Goal: Information Seeking & Learning: Learn about a topic

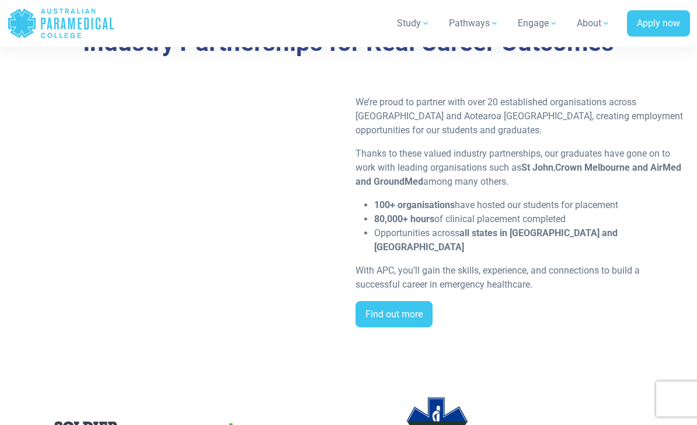
scroll to position [2406, 0]
click at [417, 301] on link "Find out more" at bounding box center [394, 314] width 77 height 27
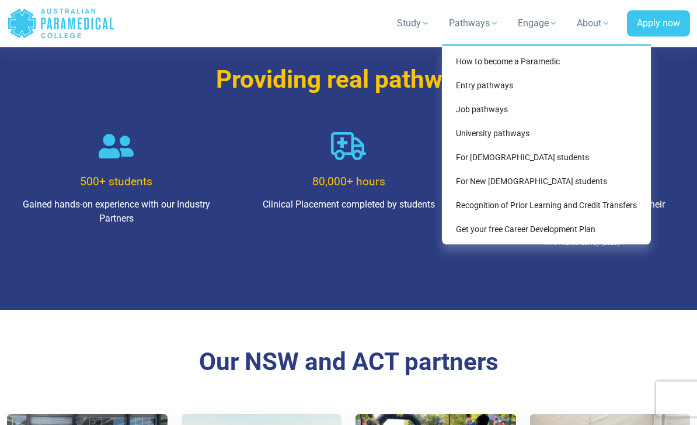
scroll to position [771, 0]
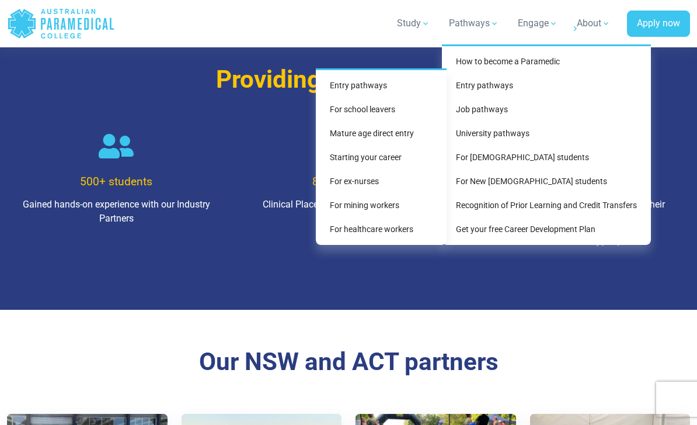
click at [375, 89] on link "Entry pathways" at bounding box center [381, 86] width 121 height 22
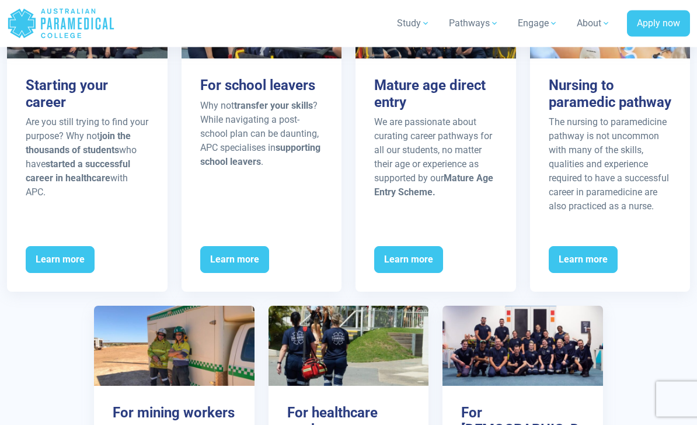
scroll to position [1518, 0]
click at [610, 248] on span "Learn more" at bounding box center [583, 259] width 69 height 27
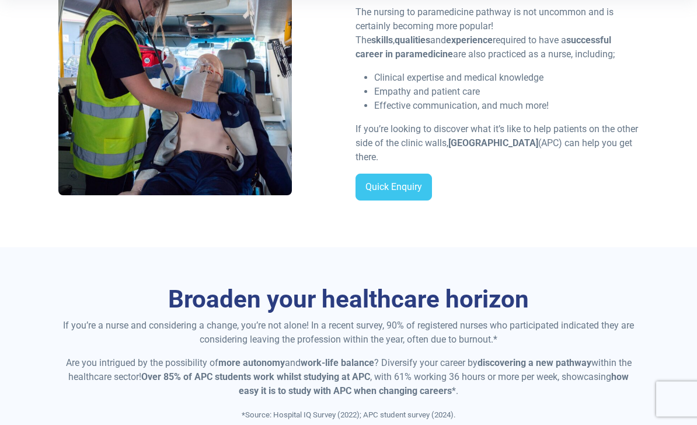
scroll to position [310, 0]
click at [410, 179] on link "Quick Enquiry" at bounding box center [394, 186] width 77 height 27
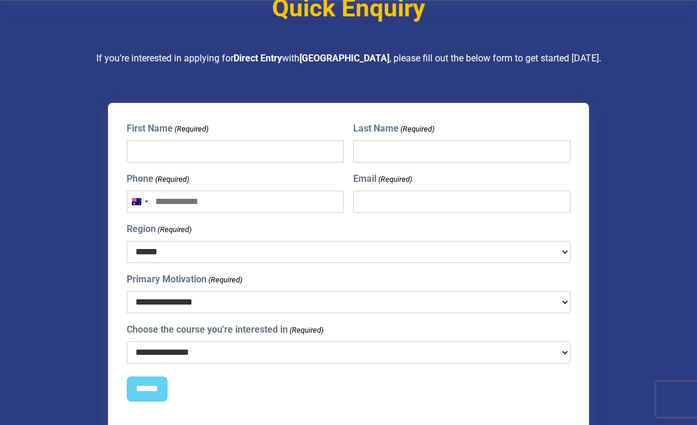
scroll to position [2848, 0]
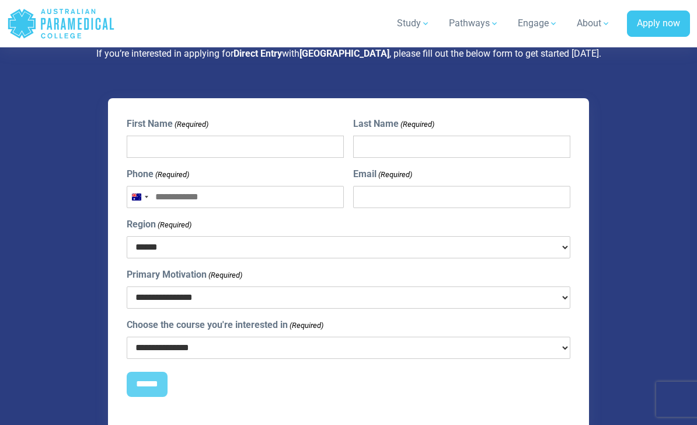
click at [561, 344] on select "**********" at bounding box center [349, 347] width 444 height 22
select select "**********"
click at [503, 298] on select "**********" at bounding box center [349, 297] width 444 height 22
select select "**********"
click at [549, 252] on select "****** *** *** *** ** ** *** ** *** **" at bounding box center [349, 247] width 444 height 22
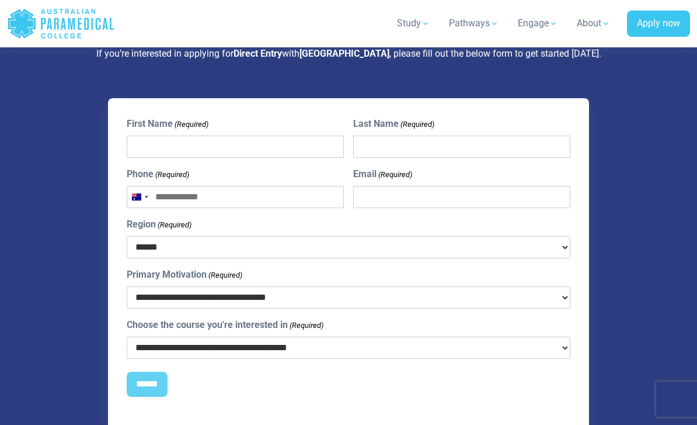
select select "***"
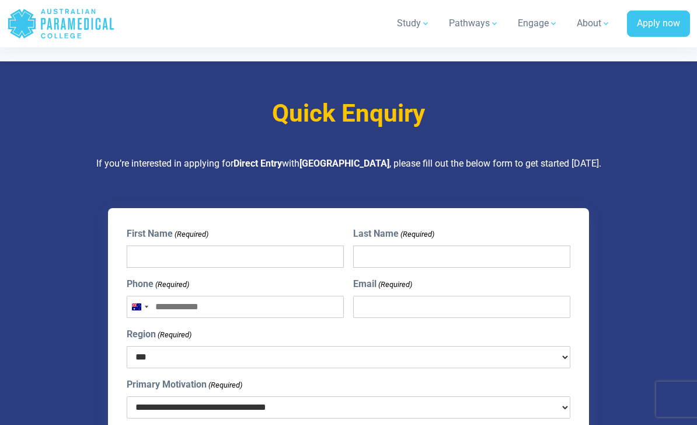
scroll to position [2737, 0]
click at [322, 258] on input "First Name (Required)" at bounding box center [236, 257] width 218 height 22
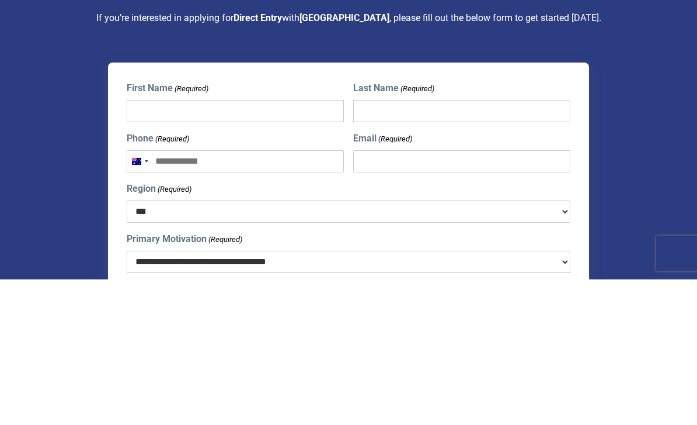
type input "***"
click at [529, 246] on input "Last Name (Required)" at bounding box center [462, 257] width 218 height 22
type input "*******"
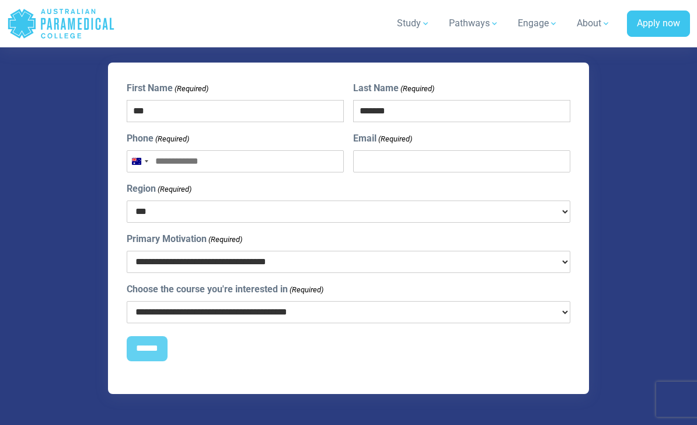
click at [294, 160] on input "Phone (Required)" at bounding box center [236, 161] width 218 height 22
type input "**********"
click at [549, 150] on input "Email (Required)" at bounding box center [462, 161] width 218 height 22
type input "**********"
click at [154, 336] on input "******" at bounding box center [147, 349] width 41 height 26
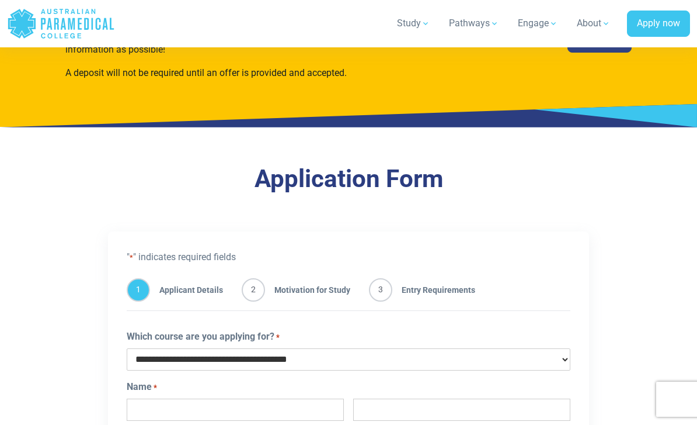
scroll to position [493, 0]
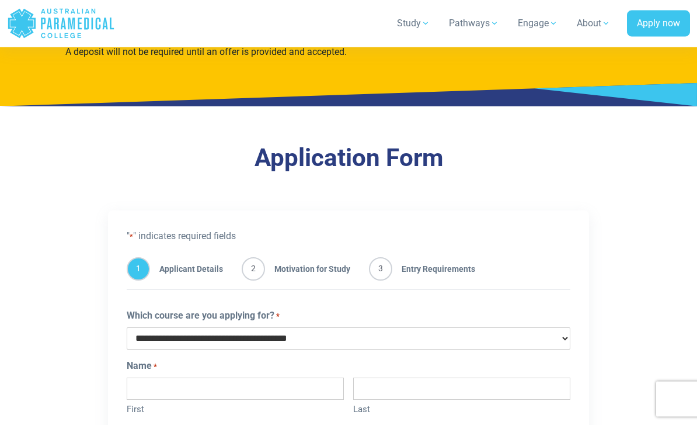
click at [445, 269] on span "Entry Requirements" at bounding box center [433, 269] width 83 height 23
click at [381, 270] on span "3" at bounding box center [380, 269] width 23 height 23
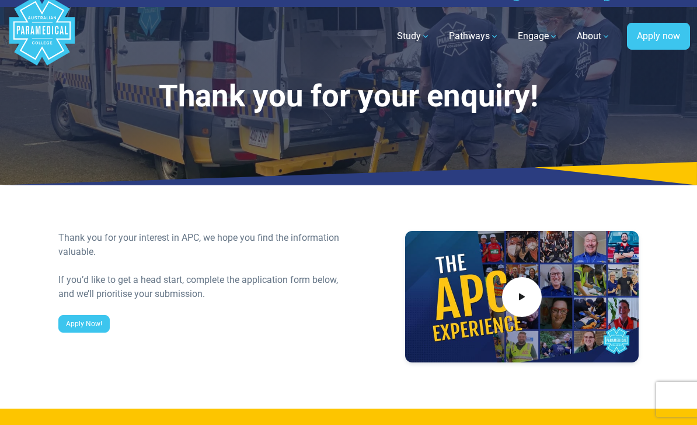
scroll to position [0, 0]
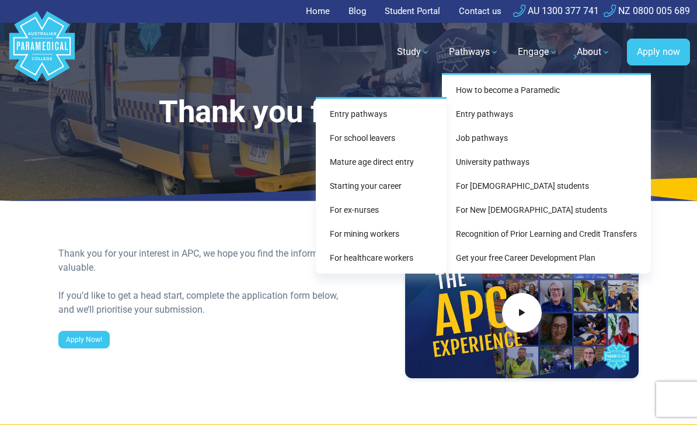
click at [388, 243] on link "For mining workers" at bounding box center [381, 234] width 121 height 22
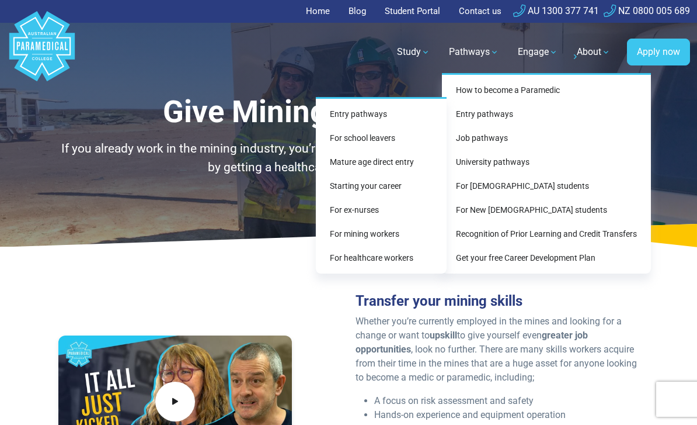
click at [407, 259] on link "For healthcare workers" at bounding box center [381, 258] width 121 height 22
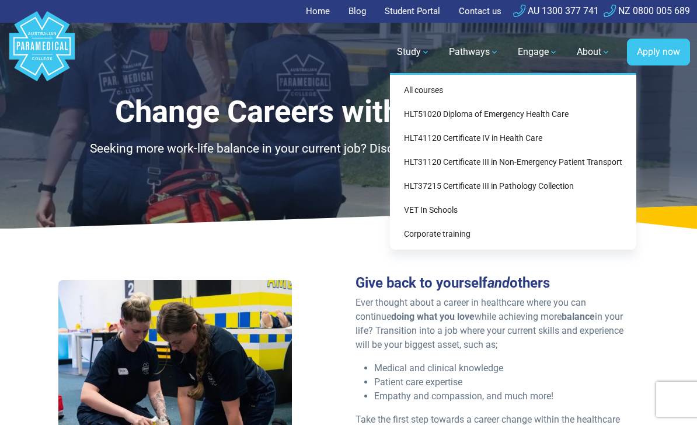
click at [559, 117] on link "HLT51020 Diploma of Emergency Health Care" at bounding box center [513, 114] width 237 height 22
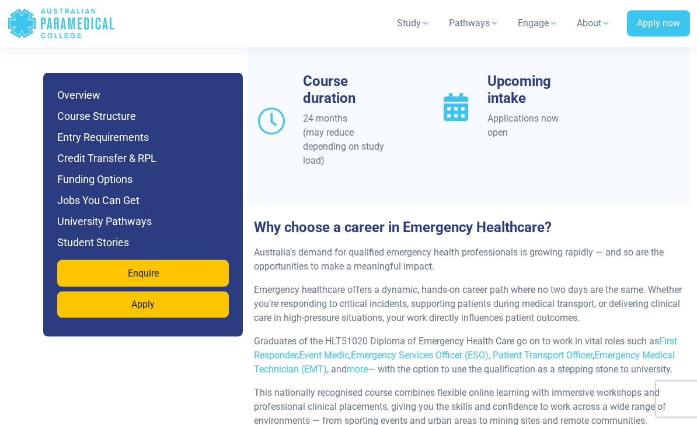
scroll to position [1274, 0]
click at [80, 180] on h6 "Funding Options" at bounding box center [143, 179] width 172 height 16
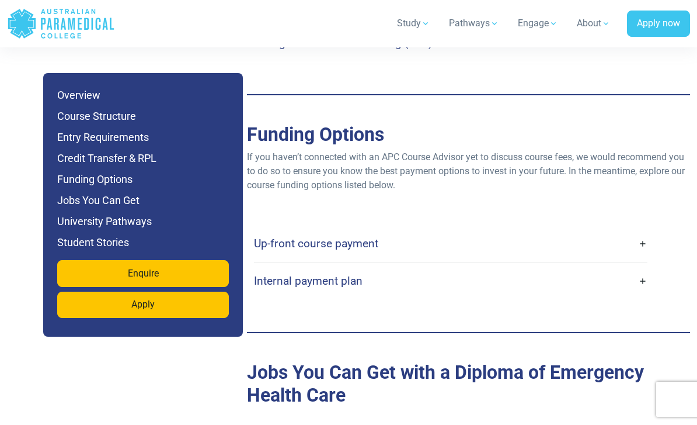
scroll to position [3795, 0]
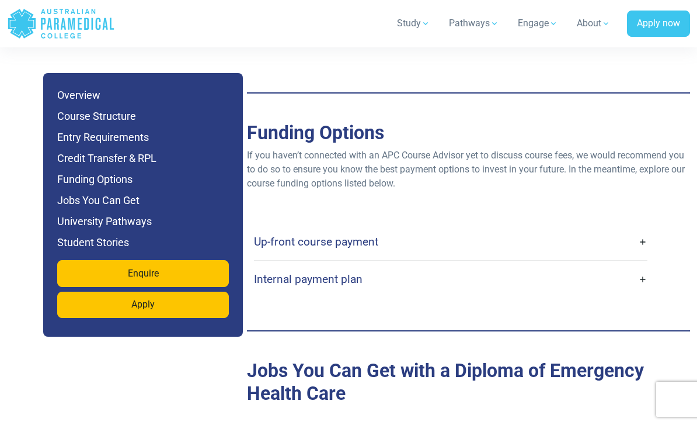
click at [640, 228] on link "Up-front course payment" at bounding box center [450, 241] width 393 height 27
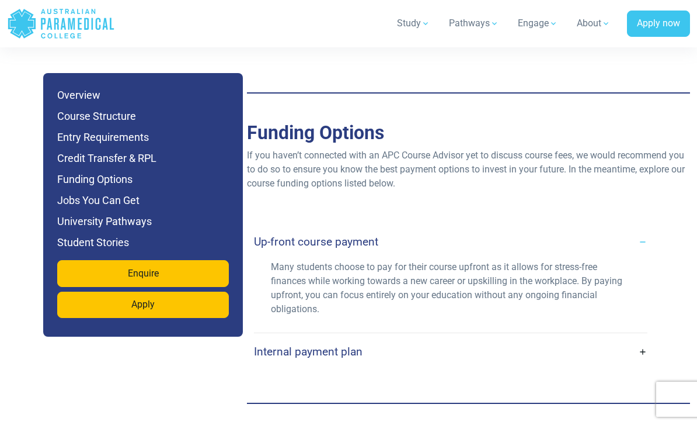
click at [641, 338] on link "Internal payment plan" at bounding box center [450, 351] width 393 height 27
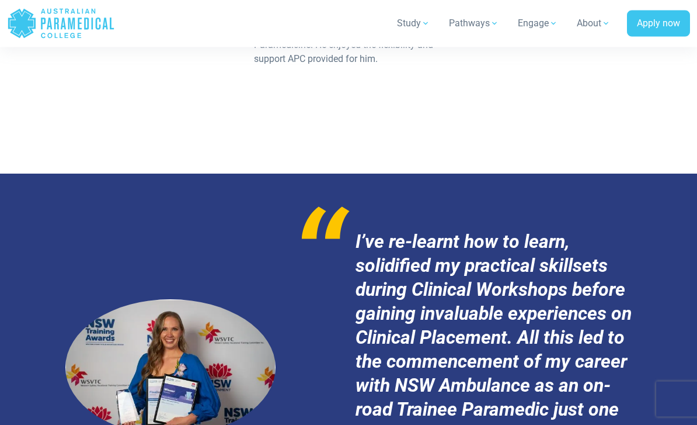
scroll to position [6250, 0]
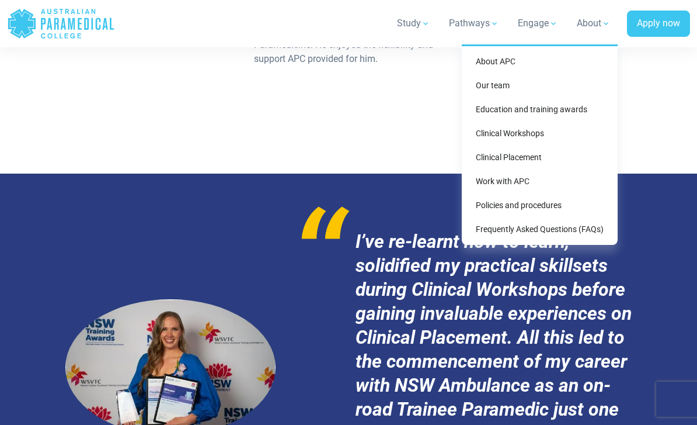
click at [536, 131] on link "Clinical Workshops" at bounding box center [540, 134] width 147 height 22
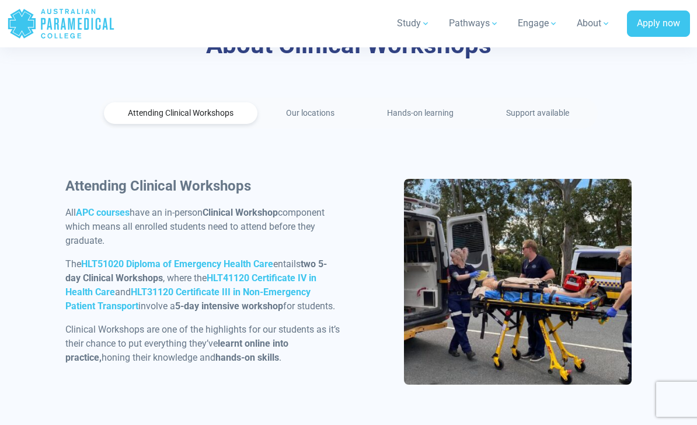
scroll to position [567, 0]
click at [326, 103] on link "Our locations" at bounding box center [310, 114] width 96 height 22
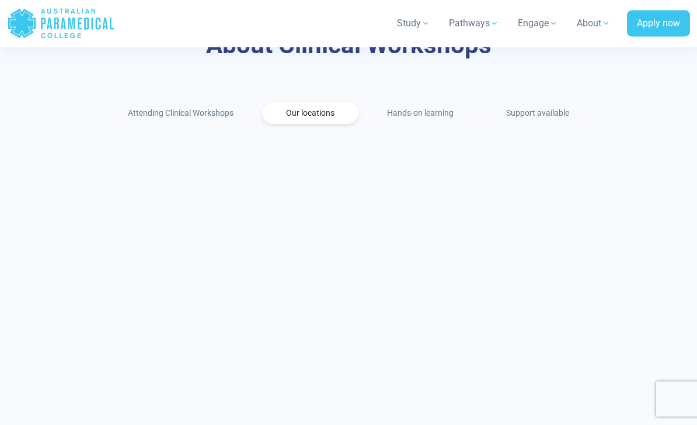
scroll to position [568, 0]
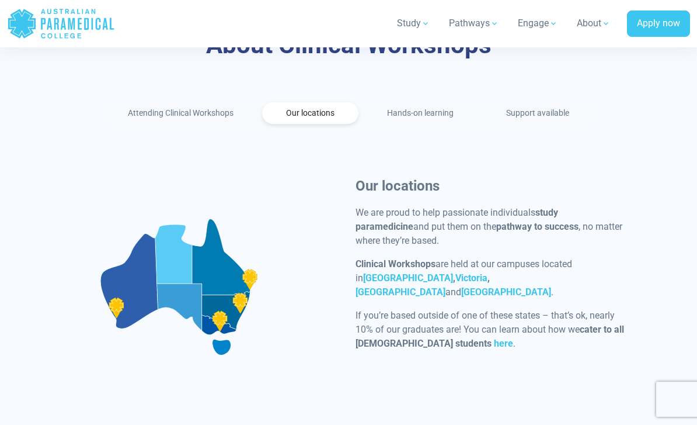
click at [218, 301] on div at bounding box center [179, 286] width 228 height 206
click at [220, 306] on div at bounding box center [179, 286] width 228 height 206
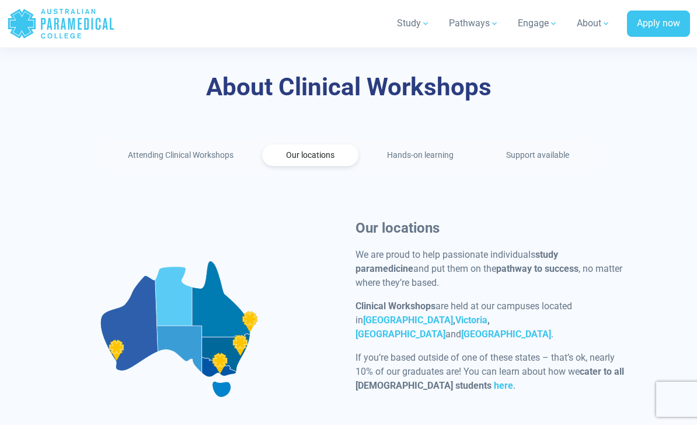
scroll to position [529, 0]
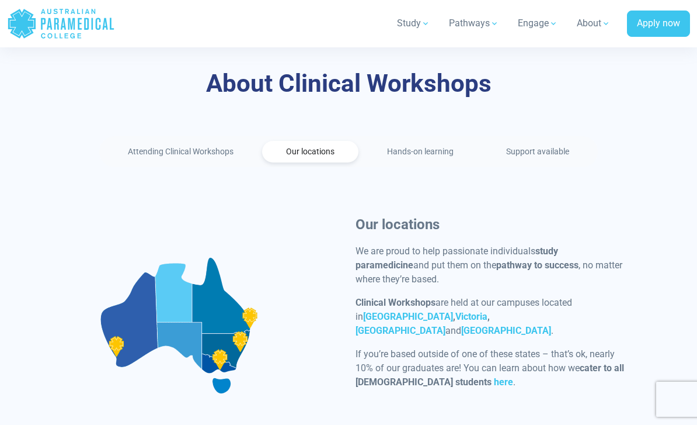
click at [456, 311] on link "Victoria" at bounding box center [472, 316] width 32 height 11
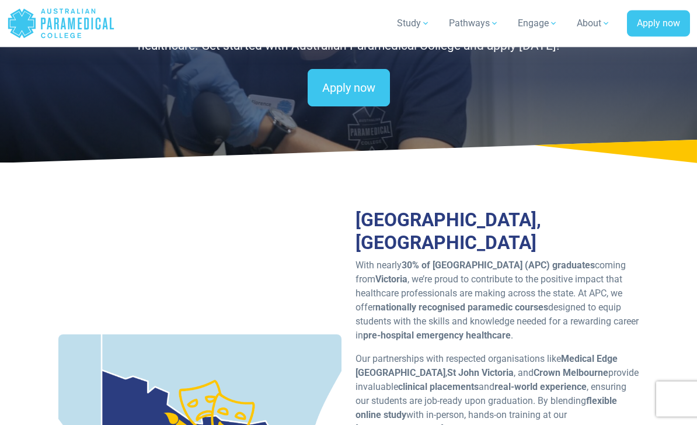
scroll to position [121, 0]
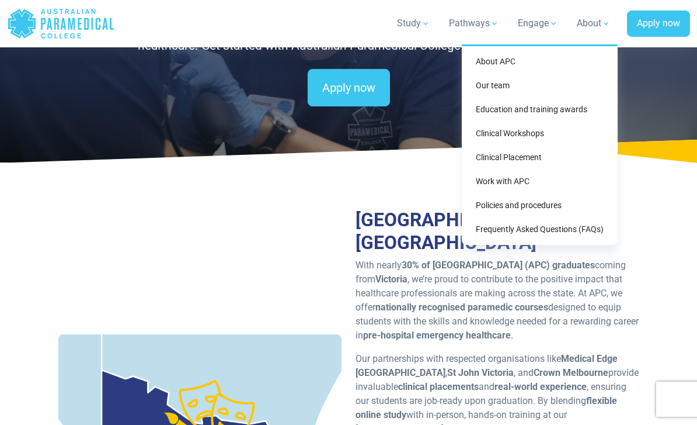
click at [526, 158] on link "Clinical Placement" at bounding box center [540, 158] width 147 height 22
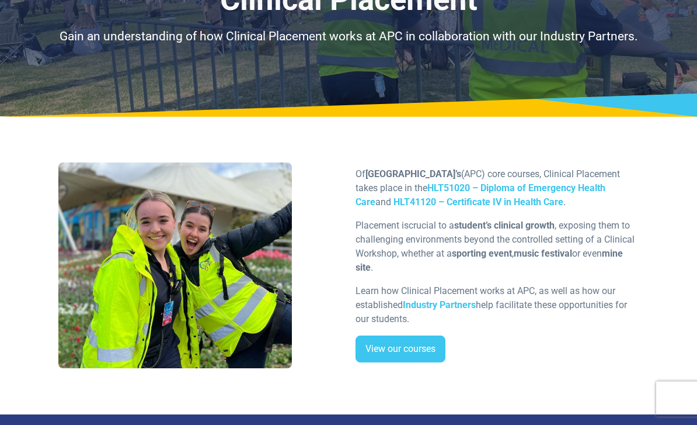
scroll to position [112, 0]
click at [447, 302] on strong "Industry Partners" at bounding box center [439, 304] width 73 height 11
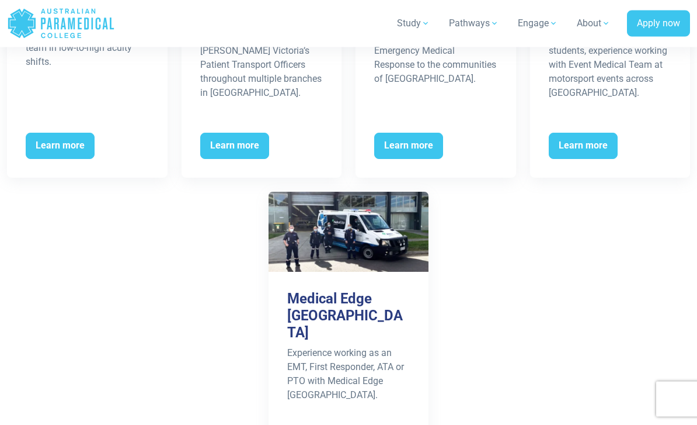
scroll to position [2060, 0]
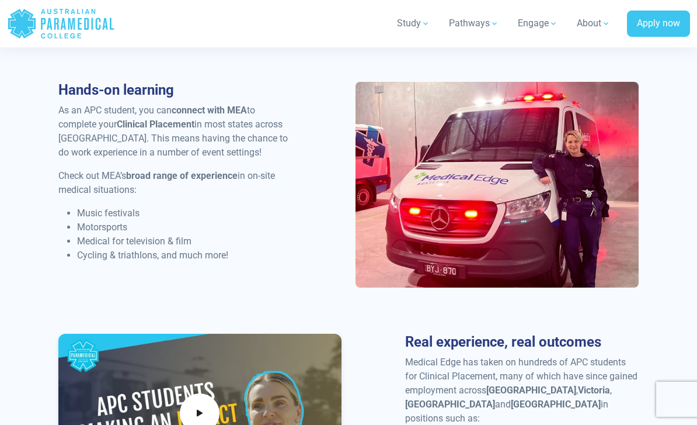
scroll to position [1181, 0]
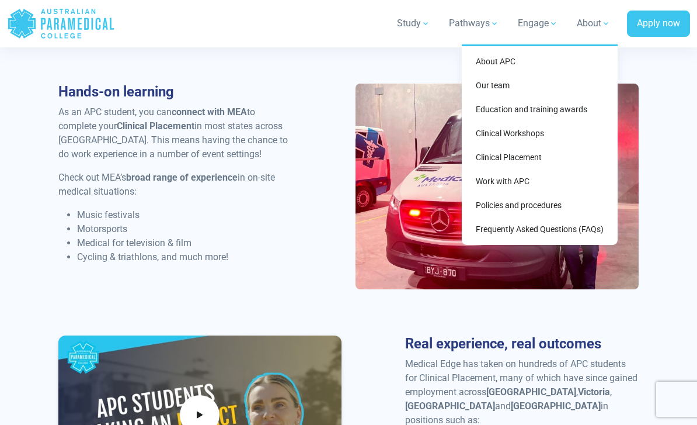
click at [586, 230] on link "Frequently Asked Questions (FAQs)" at bounding box center [540, 229] width 147 height 22
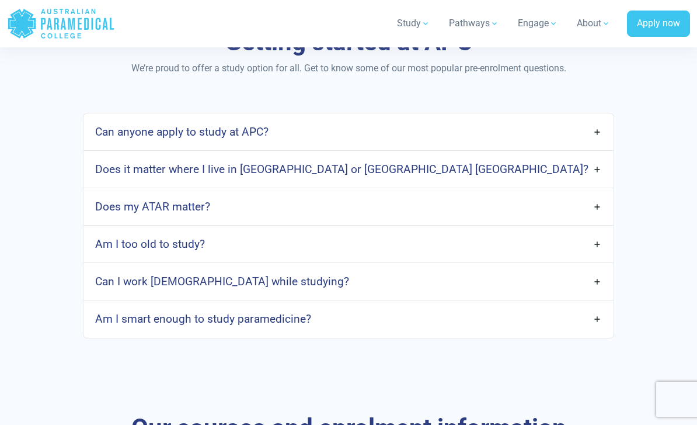
scroll to position [596, 0]
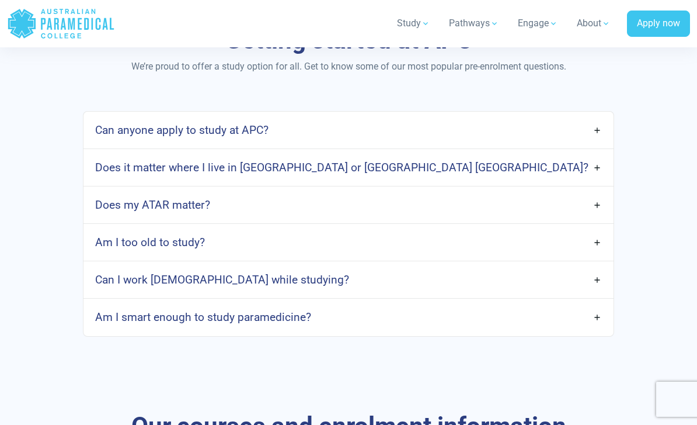
click at [589, 144] on link "Can anyone apply to study at APC?" at bounding box center [349, 129] width 530 height 27
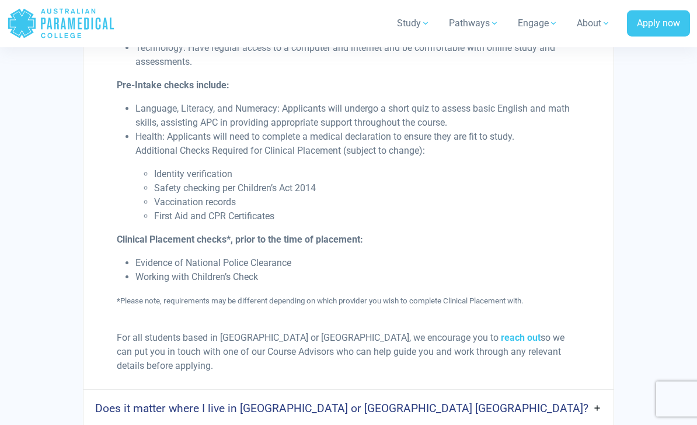
scroll to position [1246, 0]
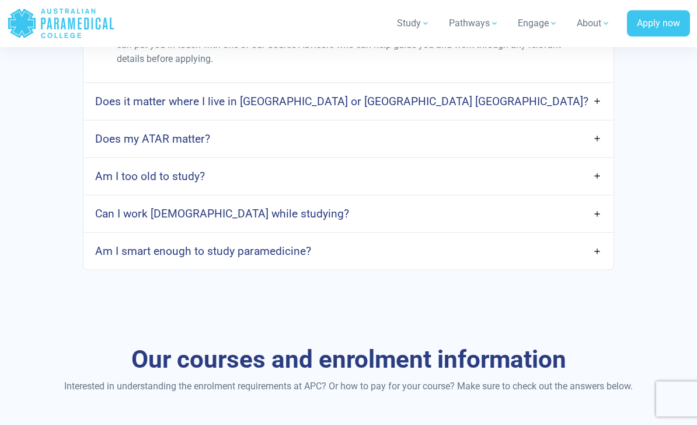
click at [589, 88] on link "Does it matter where I live in [GEOGRAPHIC_DATA] or [GEOGRAPHIC_DATA] [GEOGRAPH…" at bounding box center [349, 101] width 530 height 27
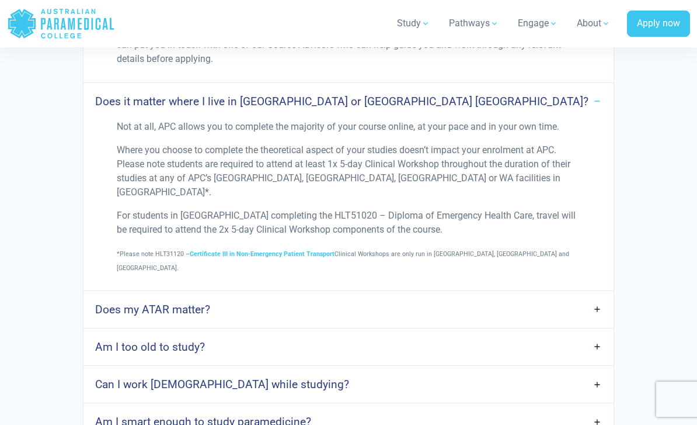
click at [596, 88] on link "Does it matter where I live in [GEOGRAPHIC_DATA] or [GEOGRAPHIC_DATA] [GEOGRAPH…" at bounding box center [349, 101] width 530 height 27
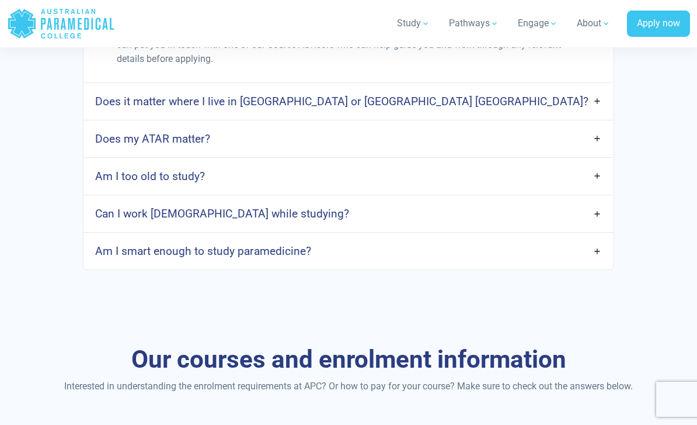
click at [589, 125] on link "Does my ATAR matter?" at bounding box center [349, 138] width 530 height 27
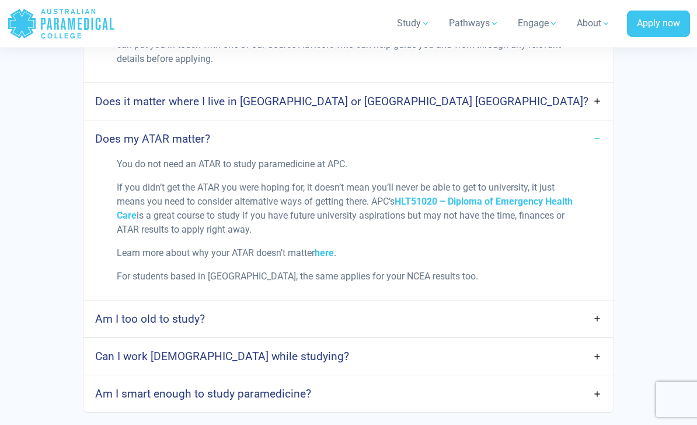
click at [598, 342] on link "Can I work [DEMOGRAPHIC_DATA] while studying?" at bounding box center [349, 355] width 530 height 27
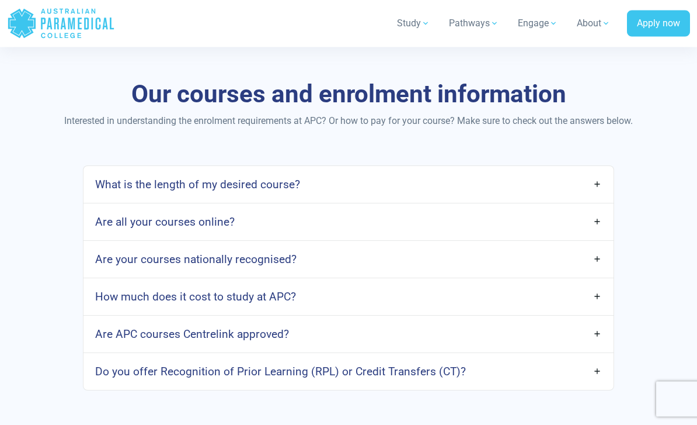
scroll to position [2364, 0]
click at [592, 283] on link "How much does it cost to study at APC?" at bounding box center [349, 296] width 530 height 27
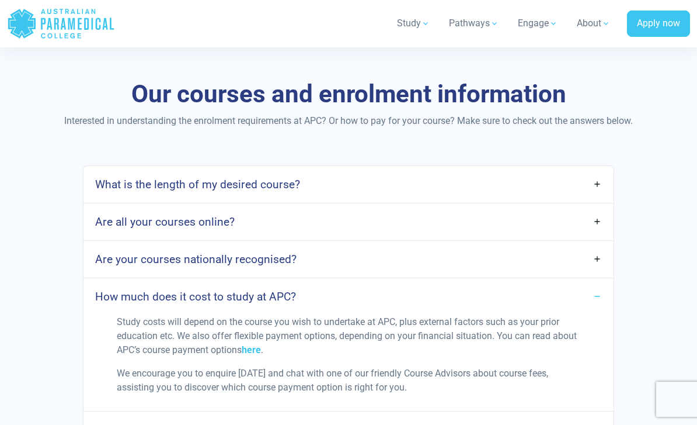
click at [592, 416] on link "Are APC courses Centrelink approved?" at bounding box center [349, 429] width 530 height 27
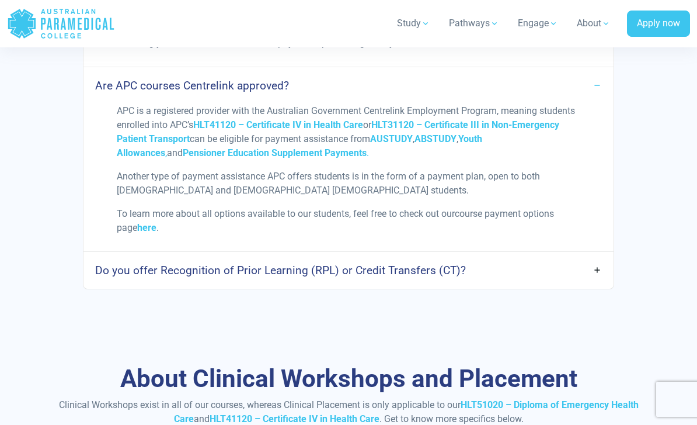
scroll to position [2716, 0]
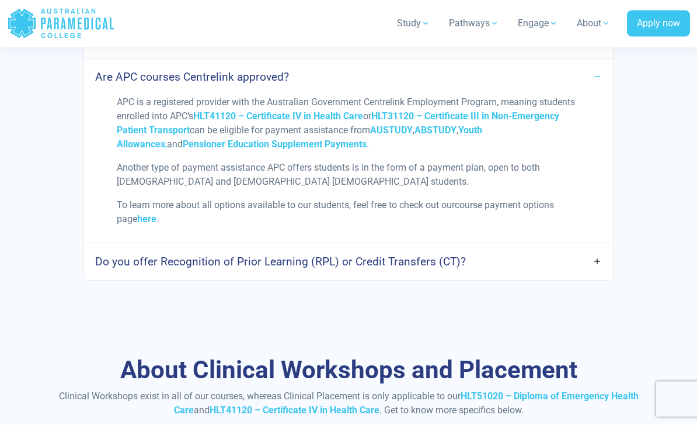
click at [592, 248] on link "Do you offer Recognition of Prior Learning (RPL) or Credit Transfers (CT)?" at bounding box center [349, 261] width 530 height 27
